Goal: Information Seeking & Learning: Learn about a topic

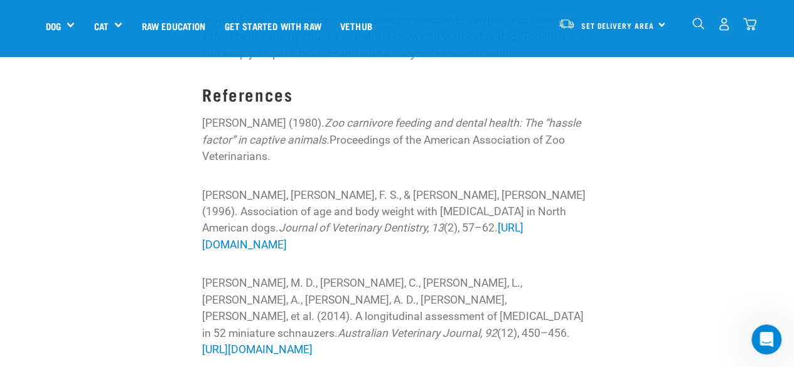
scroll to position [2572, 0]
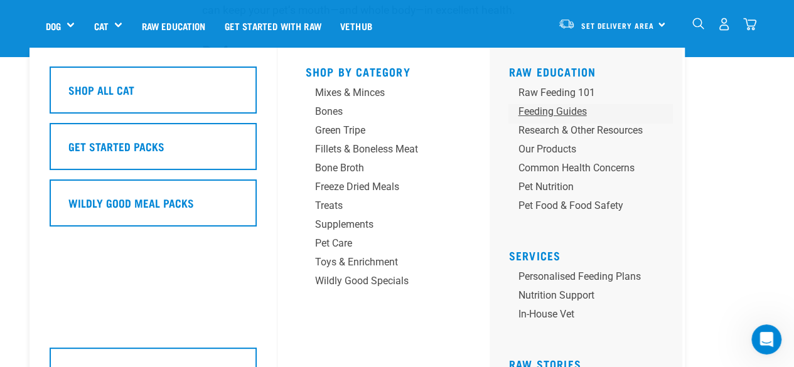
click at [554, 111] on div "Feeding Guides" at bounding box center [580, 111] width 124 height 15
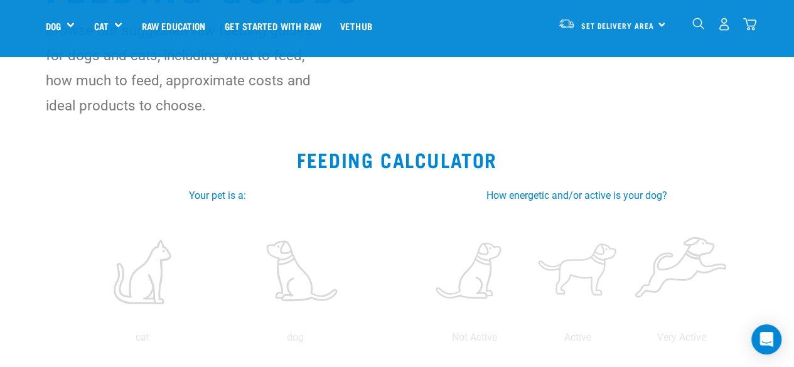
scroll to position [125, 0]
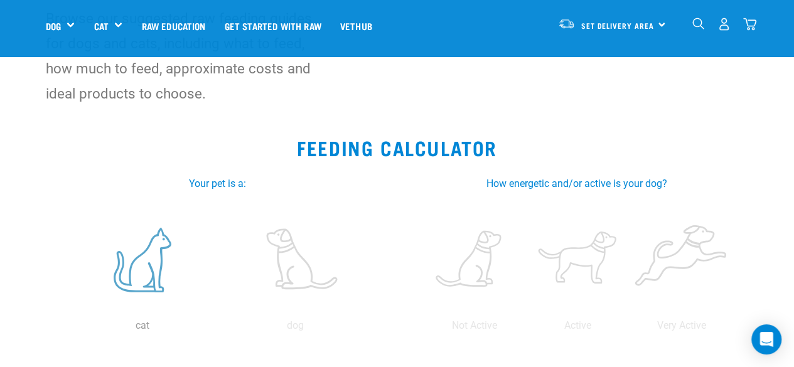
click at [144, 258] on label at bounding box center [142, 259] width 148 height 107
click at [66, 329] on input "radio" at bounding box center [66, 329] width 0 height 0
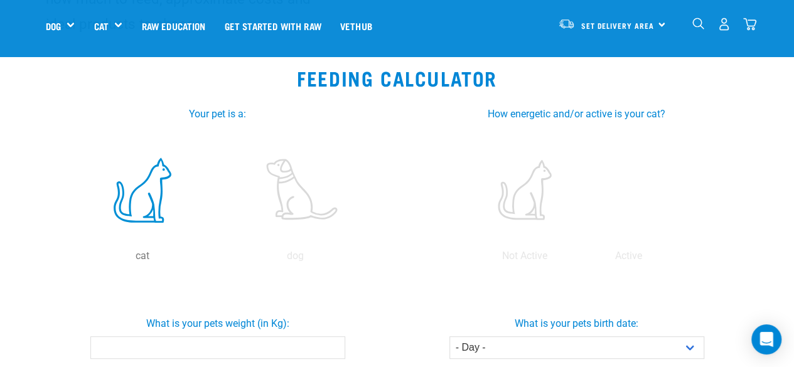
scroll to position [251, 0]
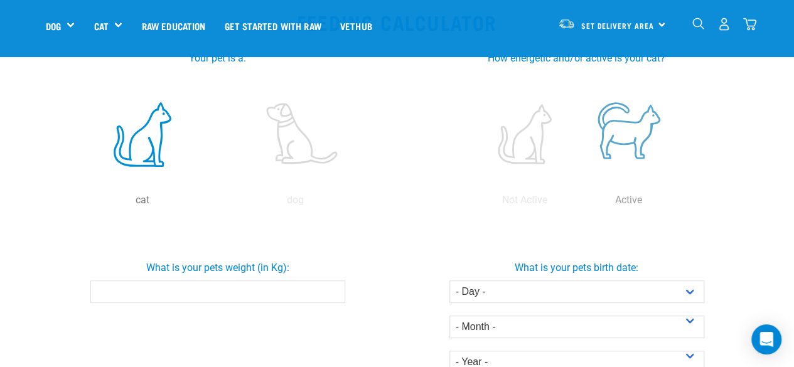
click at [636, 139] on label at bounding box center [628, 134] width 98 height 107
click at [577, 203] on input "radio" at bounding box center [577, 203] width 0 height 0
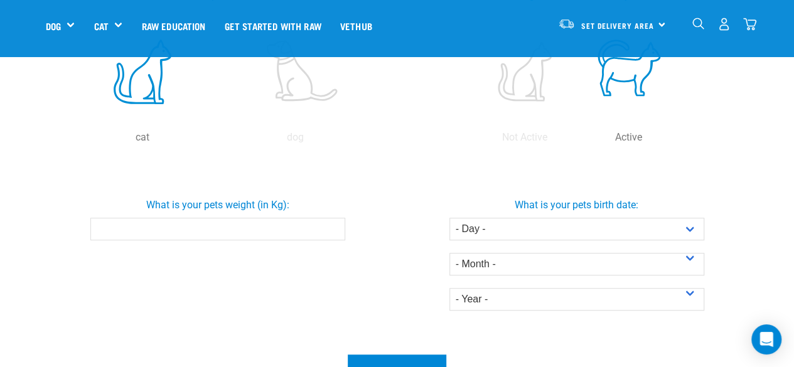
click at [258, 229] on input "What is your pets weight (in Kg):" at bounding box center [217, 229] width 255 height 23
type input "4"
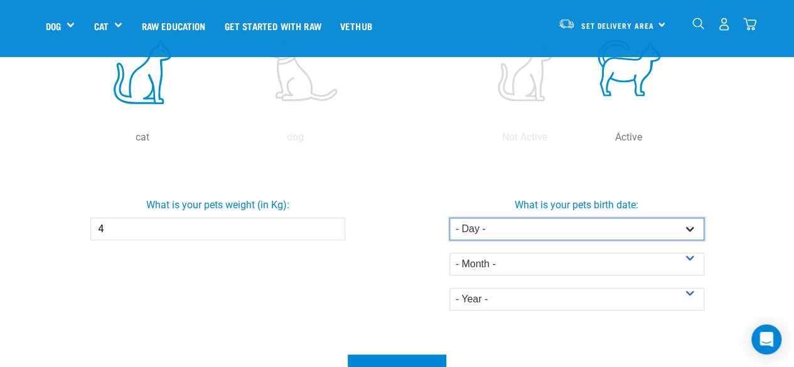
click at [690, 226] on select "- Day - 1 2 3 4 5 6 7 8 9 10 11 12 13 14 15 16 17 18 19 20 21 22 23 24 25 26 27" at bounding box center [576, 229] width 255 height 23
select select "1"
click at [449, 218] on select "- Day - 1 2 3 4 5 6 7 8 9 10 11 12 13 14 15 16 17 18 19 20 21 22 23 24 25 26 27" at bounding box center [576, 229] width 255 height 23
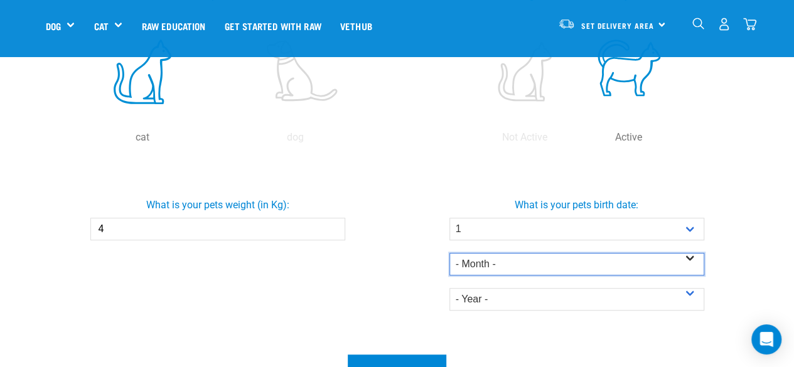
click at [693, 263] on select "- Month - January February March April May June July August September October N…" at bounding box center [576, 264] width 255 height 23
select select "November"
click at [449, 253] on select "- Month - January February March April May June July August September October N…" at bounding box center [576, 264] width 255 height 23
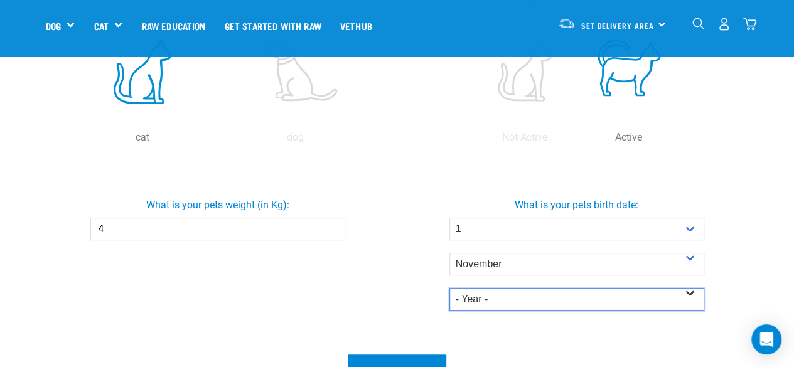
click at [533, 304] on select "- Year - 2025 2024 2023 2022 2021 2020 2019 2018 2017 2016 2015 2014" at bounding box center [576, 299] width 255 height 23
select select "2023"
click at [449, 288] on select "- Year - 2025 2024 2023 2022 2021 2020 2019 2018 2017 2016 2015 2014" at bounding box center [576, 299] width 255 height 23
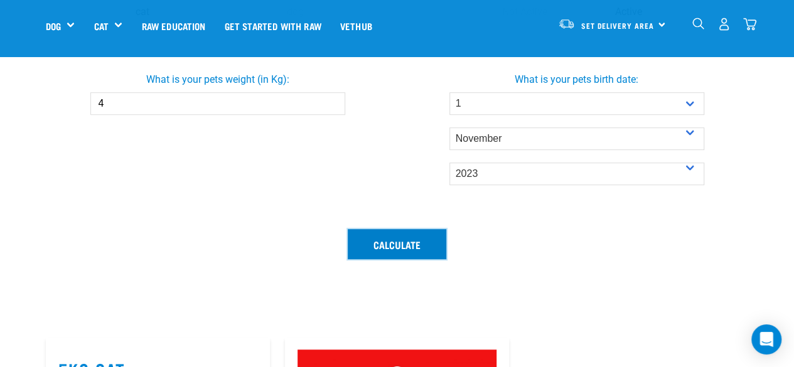
click at [403, 243] on button "Calculate" at bounding box center [397, 244] width 98 height 30
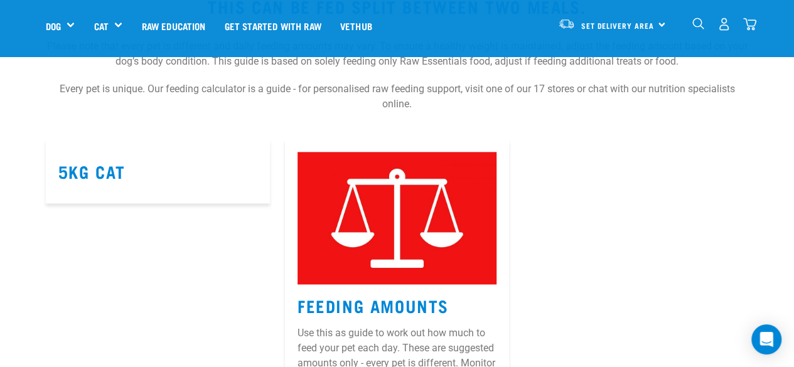
scroll to position [690, 0]
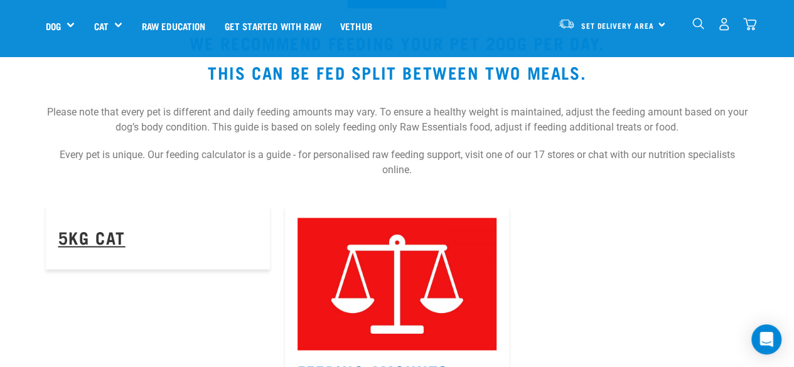
click at [105, 239] on link "5kg Cat" at bounding box center [91, 236] width 67 height 9
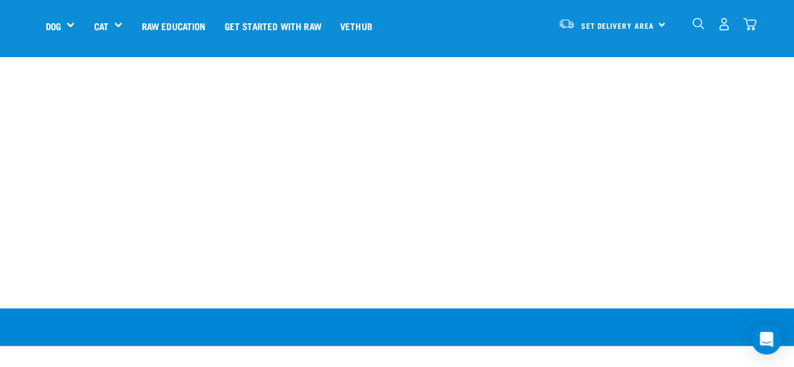
scroll to position [690, 0]
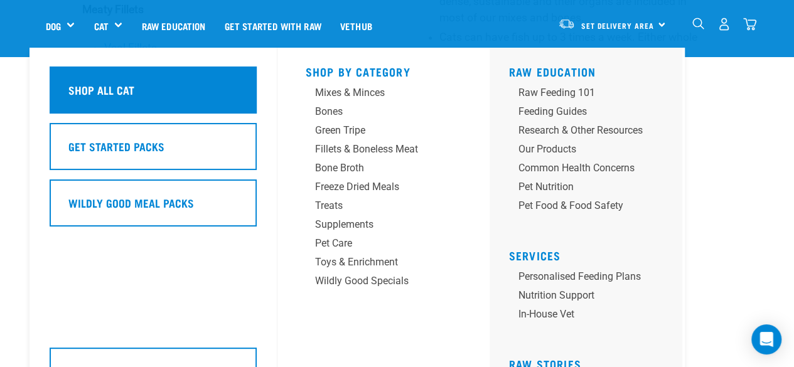
click at [115, 90] on h5 "Shop All Cat" at bounding box center [101, 90] width 66 height 16
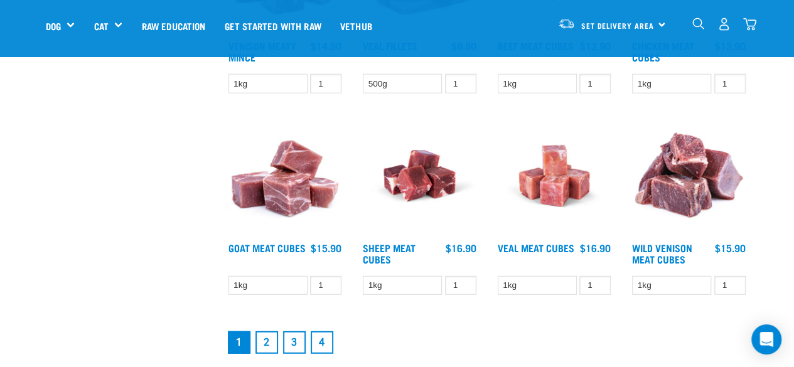
scroll to position [1631, 0]
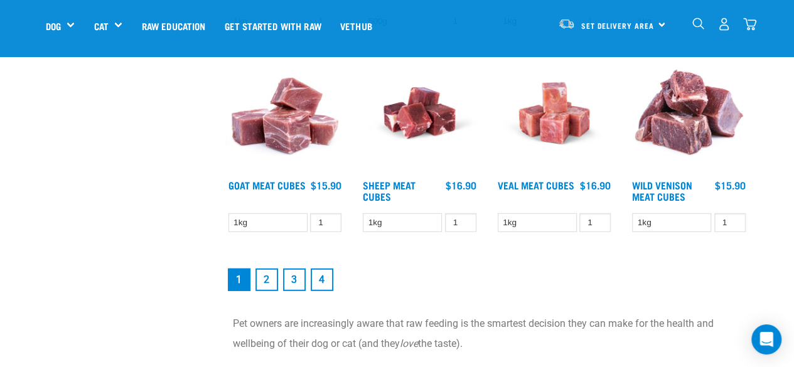
click at [267, 278] on link "2" at bounding box center [266, 280] width 23 height 23
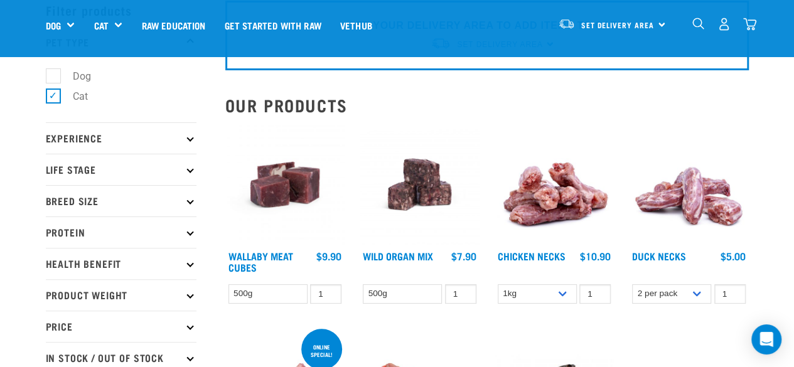
scroll to position [251, 0]
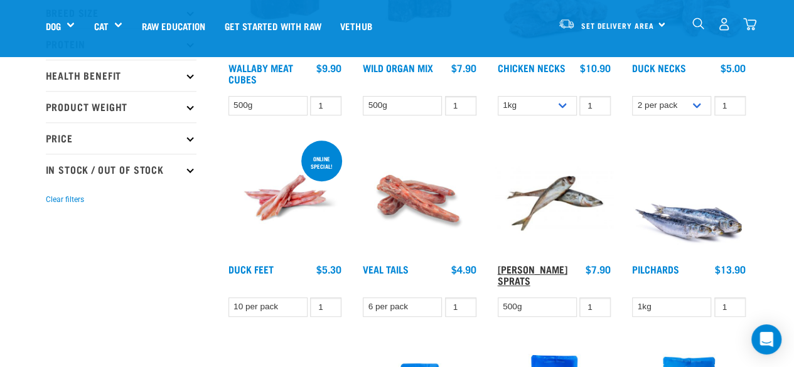
click at [533, 267] on link "[PERSON_NAME] Sprats" at bounding box center [533, 274] width 70 height 17
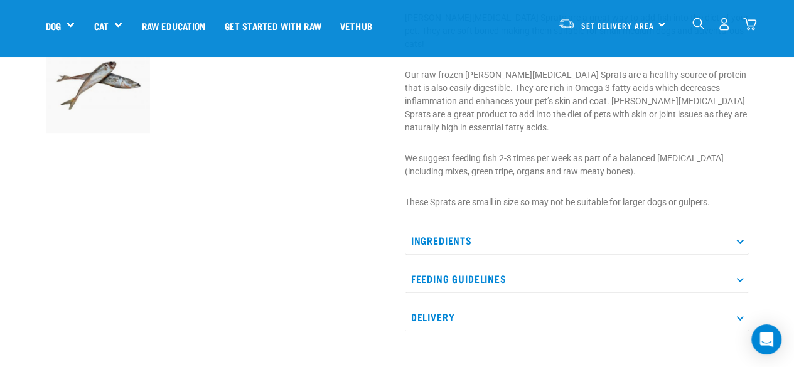
scroll to position [439, 0]
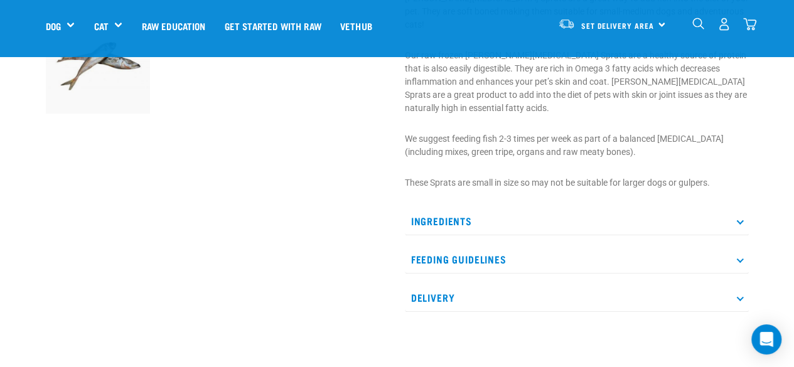
click at [740, 245] on p "Feeding Guidelines" at bounding box center [577, 259] width 344 height 28
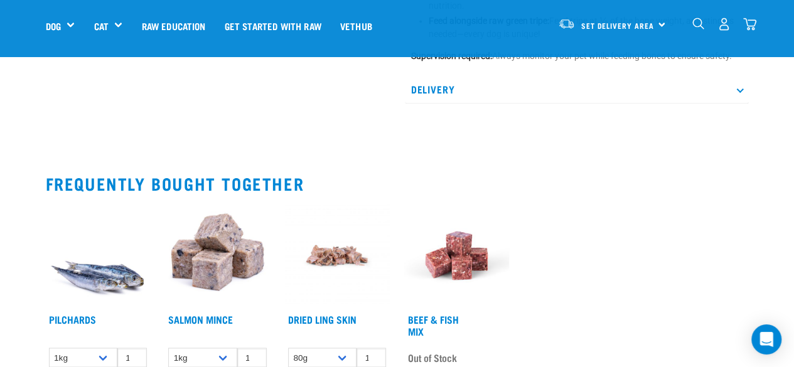
scroll to position [878, 0]
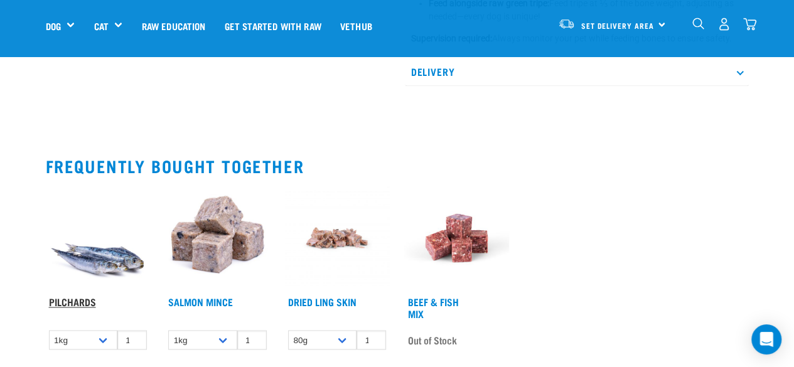
click at [70, 299] on link "Pilchards" at bounding box center [72, 302] width 47 height 6
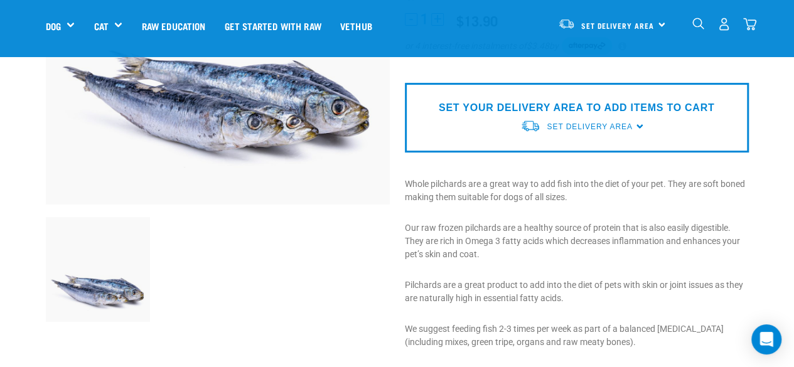
scroll to position [251, 0]
